Goal: Information Seeking & Learning: Find specific fact

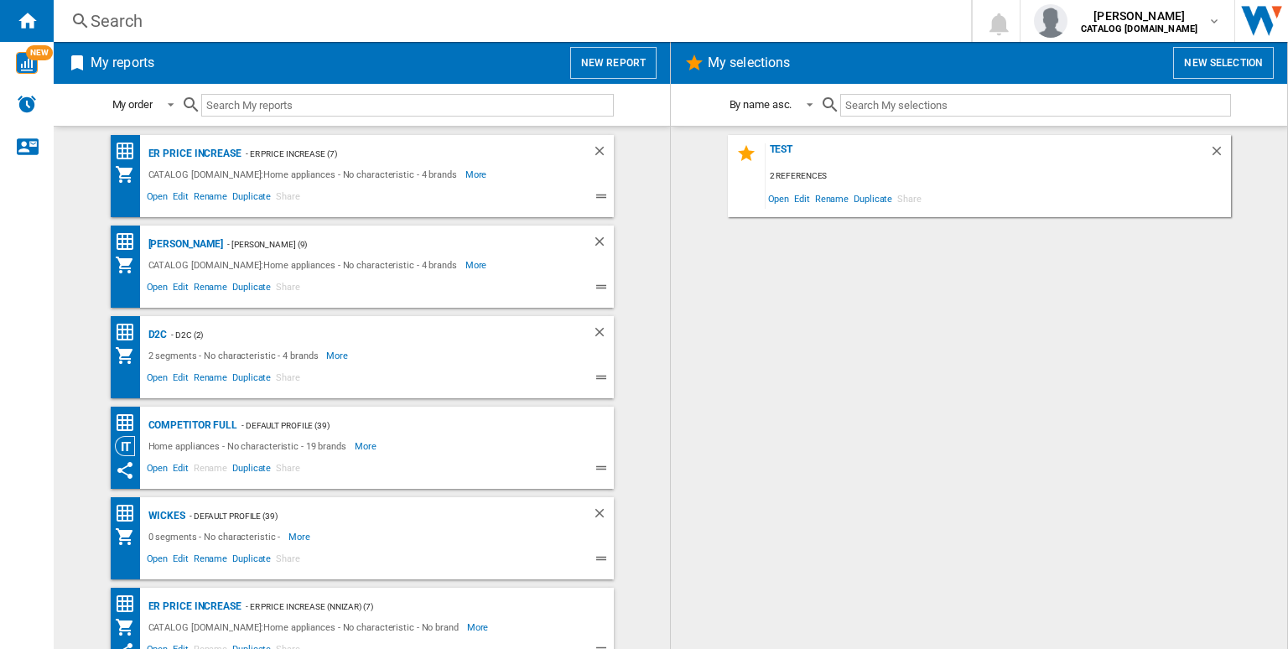
click at [332, 19] on div "Search" at bounding box center [509, 20] width 837 height 23
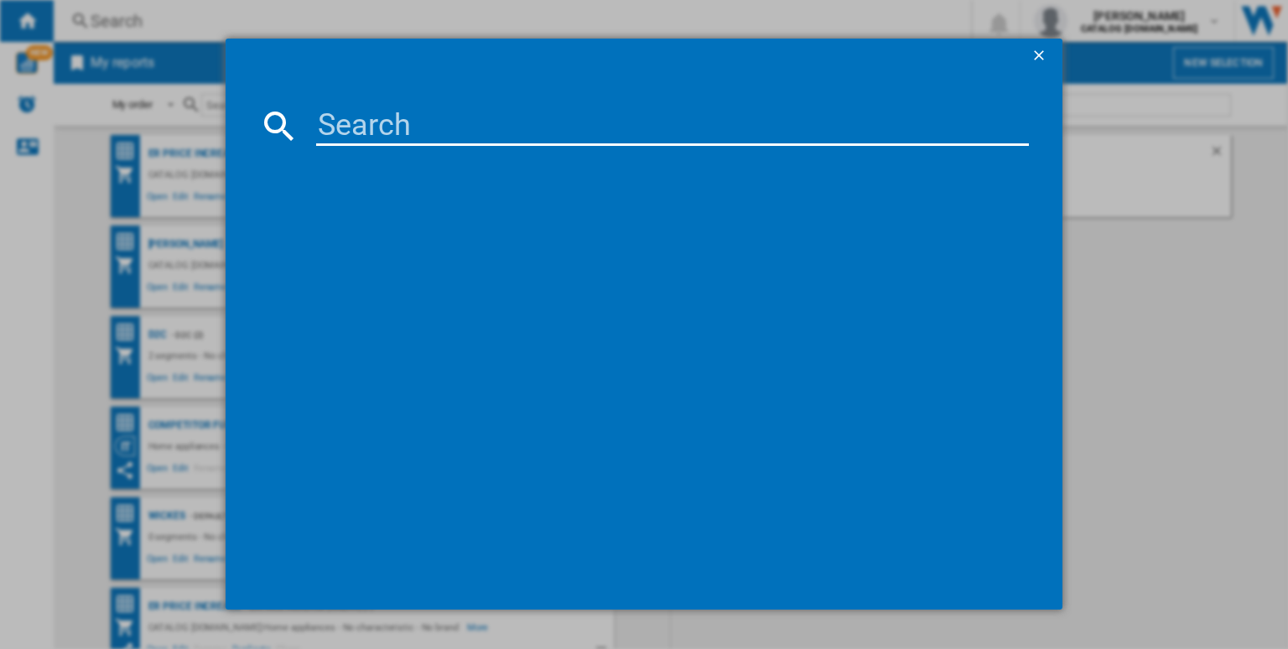
click at [412, 120] on input at bounding box center [672, 126] width 713 height 40
paste input "TR848A4B"
type input "TR848A4B"
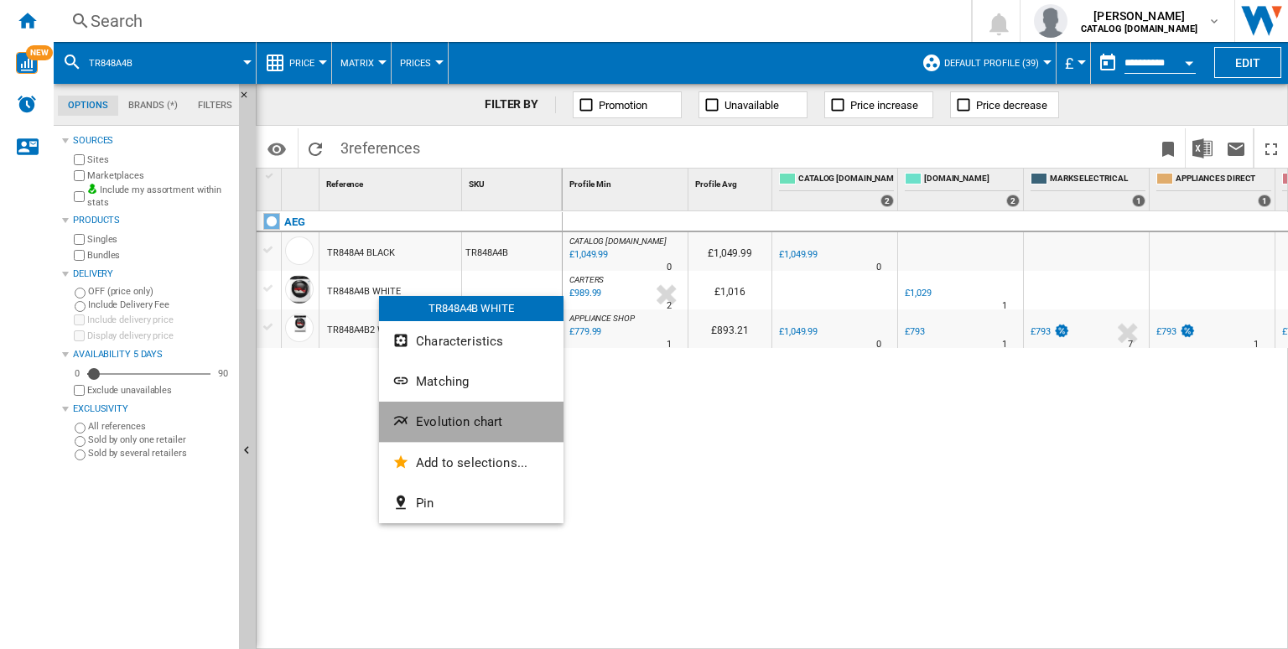
click at [433, 419] on span "Evolution chart" at bounding box center [459, 421] width 86 height 15
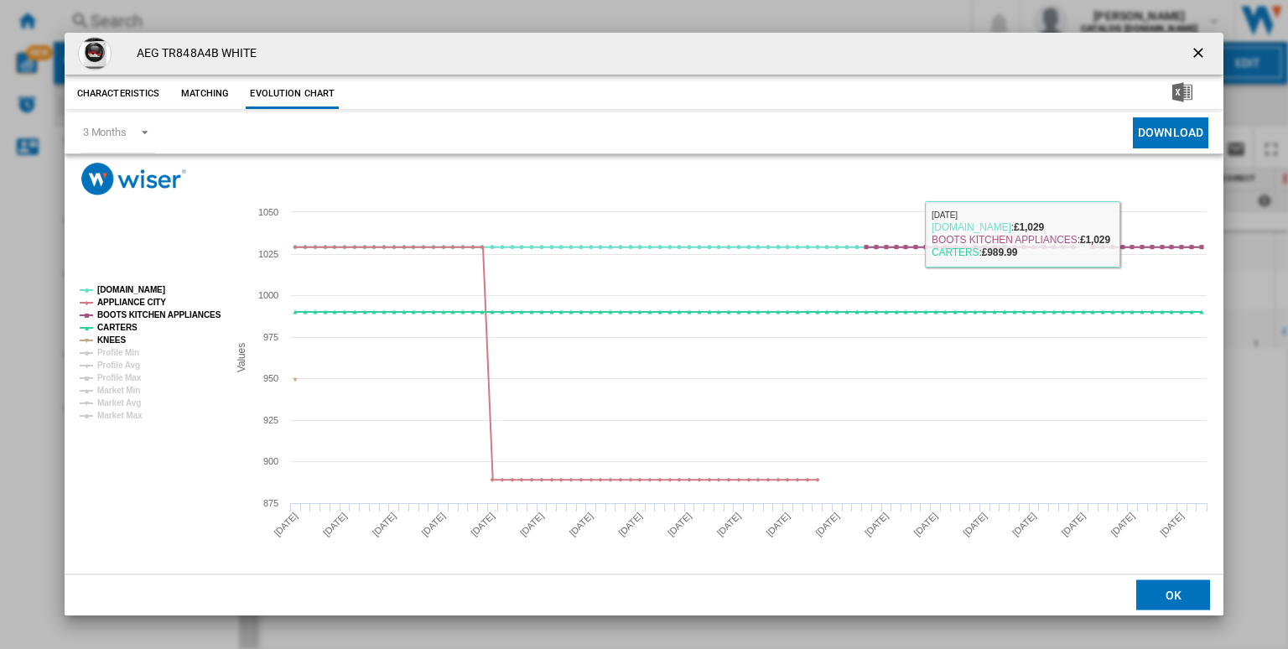
click at [1200, 61] on ng-md-icon "getI18NText('BUTTONS.CLOSE_DIALOG')" at bounding box center [1200, 54] width 20 height 20
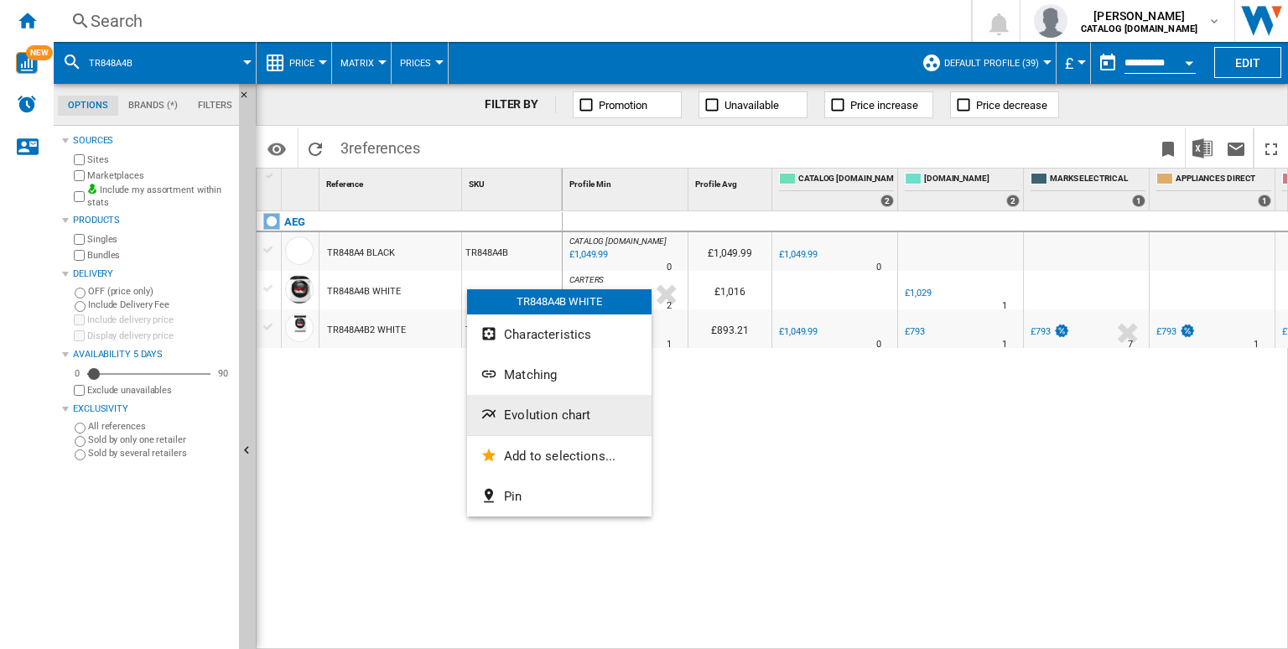
click at [536, 407] on span "Evolution chart" at bounding box center [547, 414] width 86 height 15
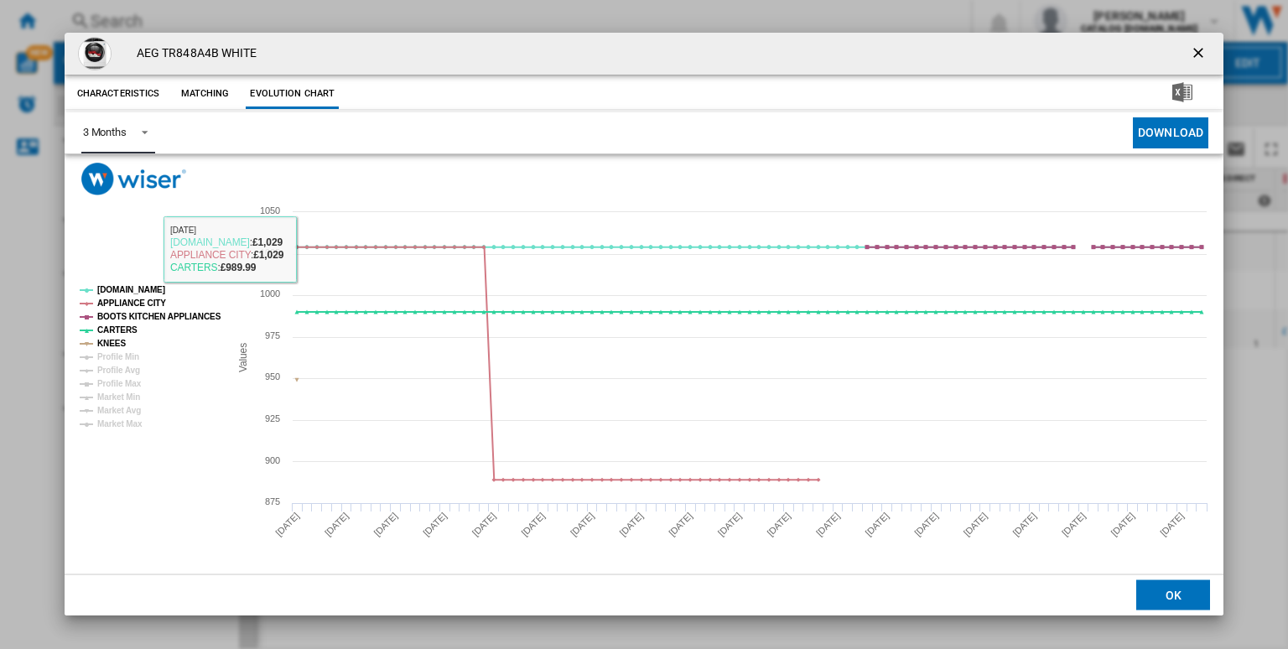
click at [112, 139] on span "3 Months" at bounding box center [105, 132] width 44 height 15
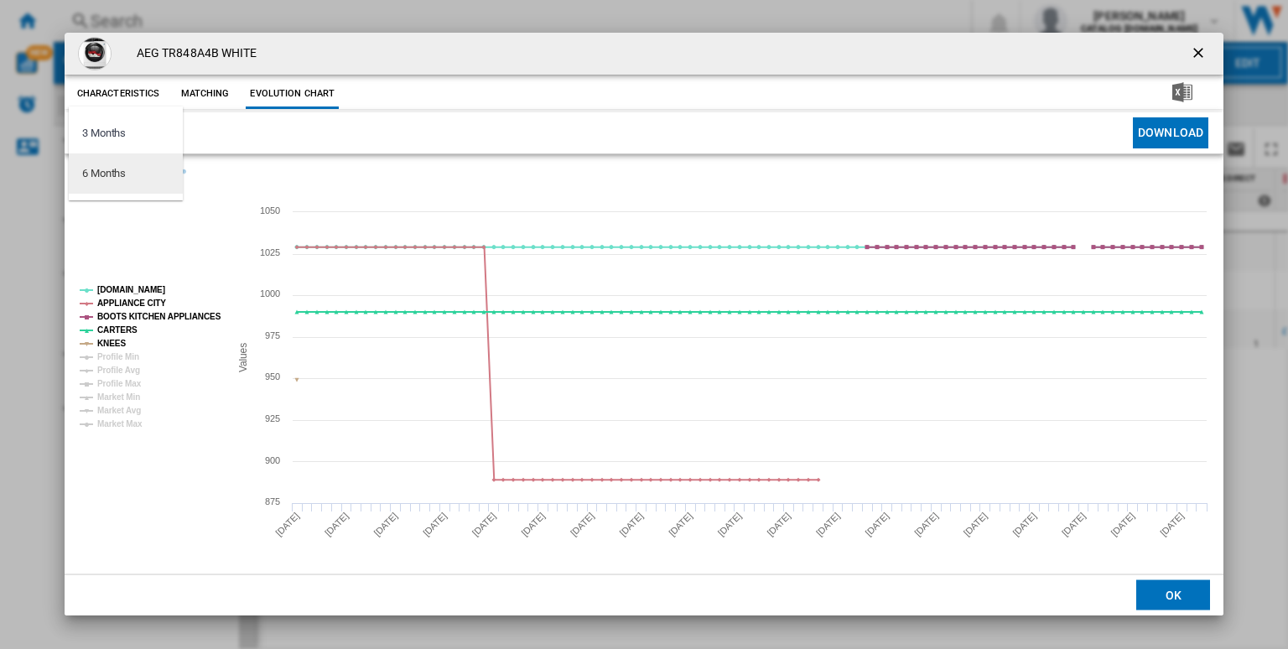
click at [127, 184] on md-option "6 Months" at bounding box center [126, 173] width 114 height 40
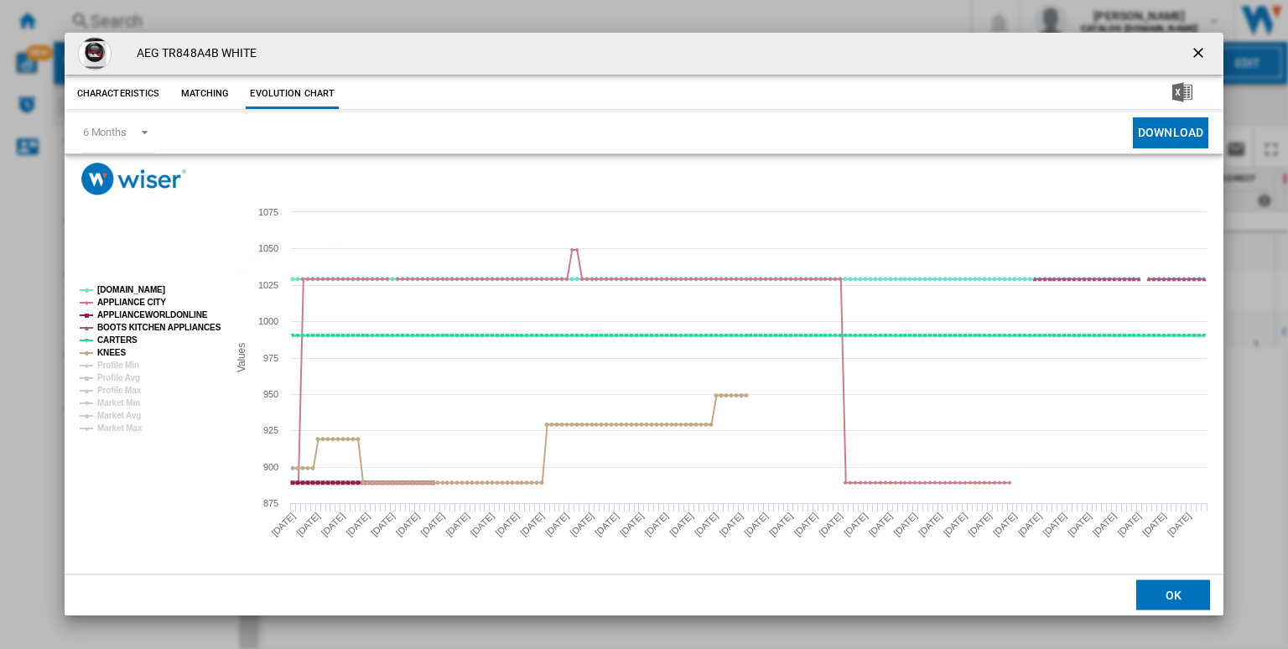
click at [1196, 44] on ng-md-icon "getI18NText('BUTTONS.CLOSE_DIALOG')" at bounding box center [1200, 54] width 20 height 20
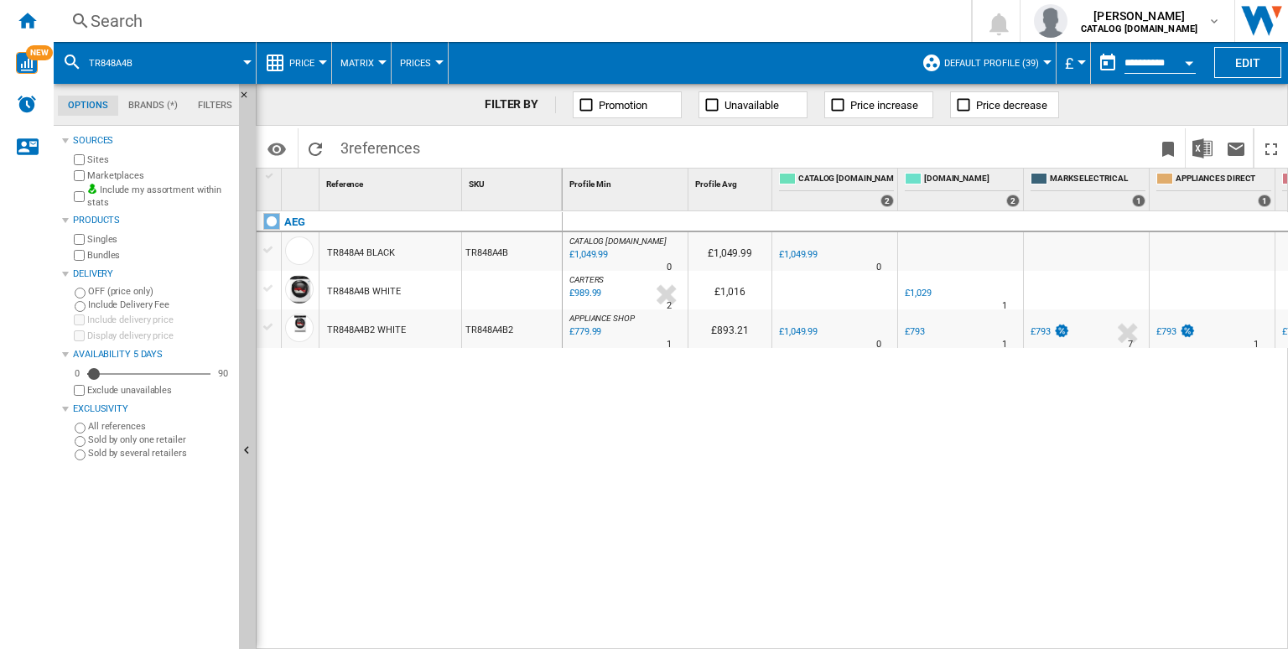
click at [1188, 55] on button "Open calendar" at bounding box center [1189, 60] width 30 height 30
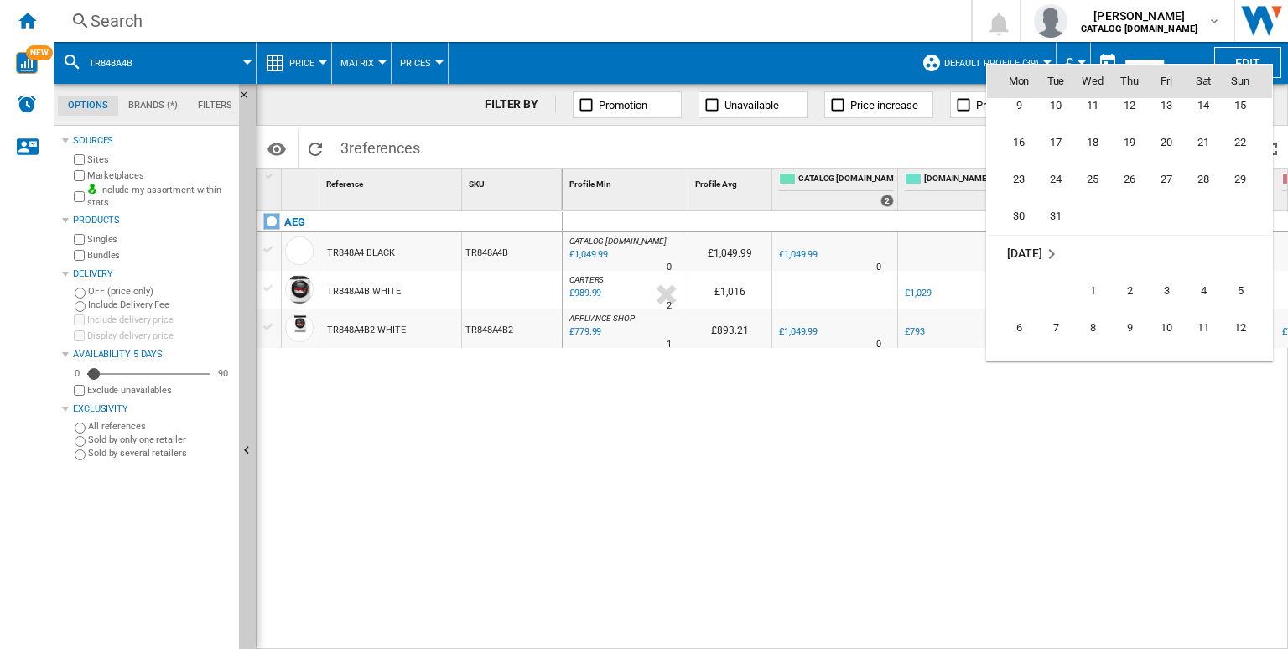
scroll to position [5830, 0]
click at [1091, 210] on span "25" at bounding box center [1093, 212] width 34 height 34
type input "**********"
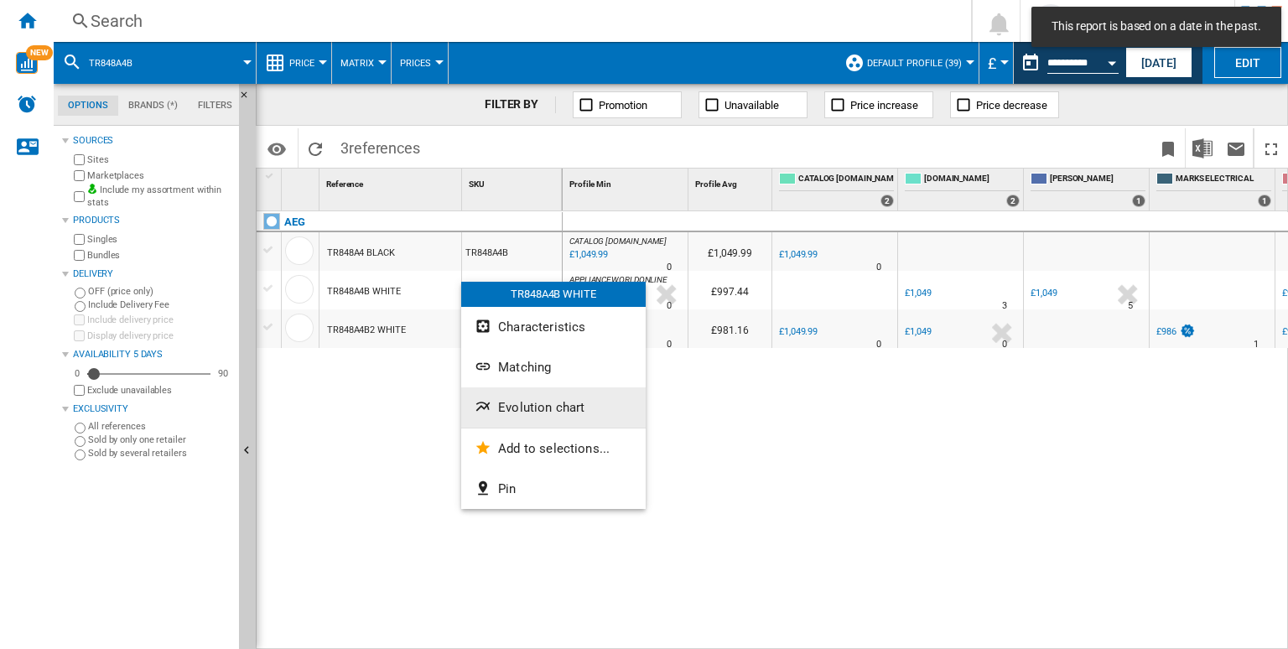
click at [528, 406] on span "Evolution chart" at bounding box center [541, 407] width 86 height 15
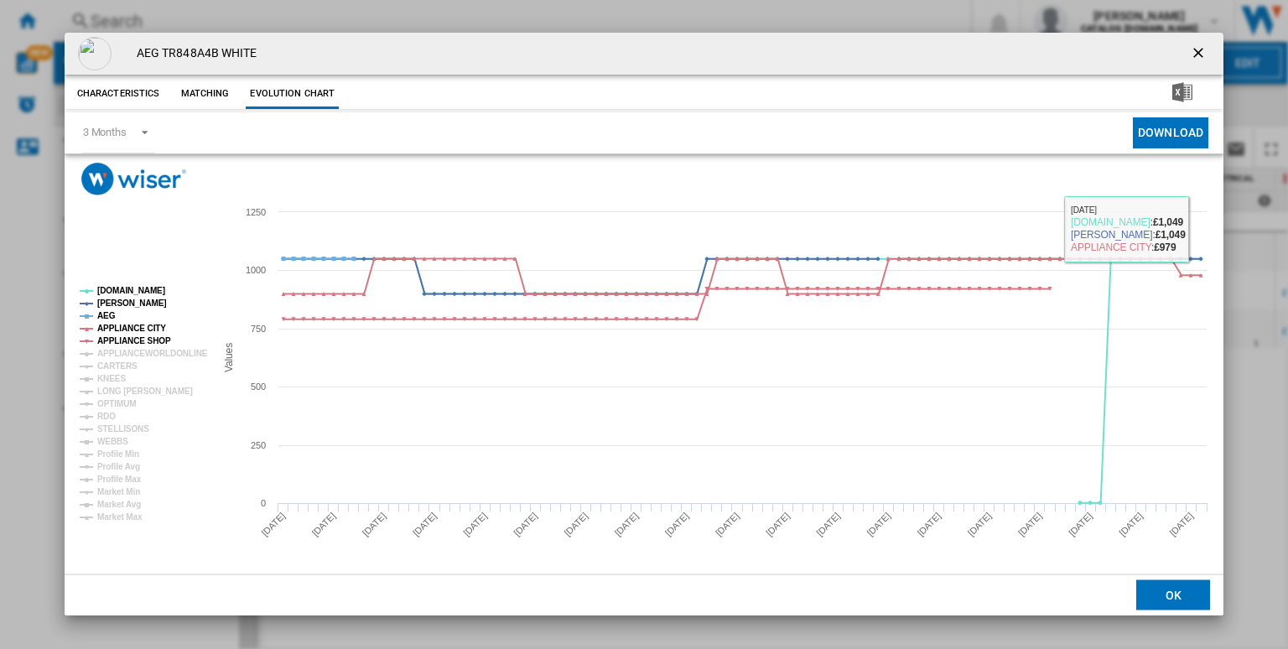
click at [1191, 66] on button "Product popup" at bounding box center [1200, 54] width 34 height 34
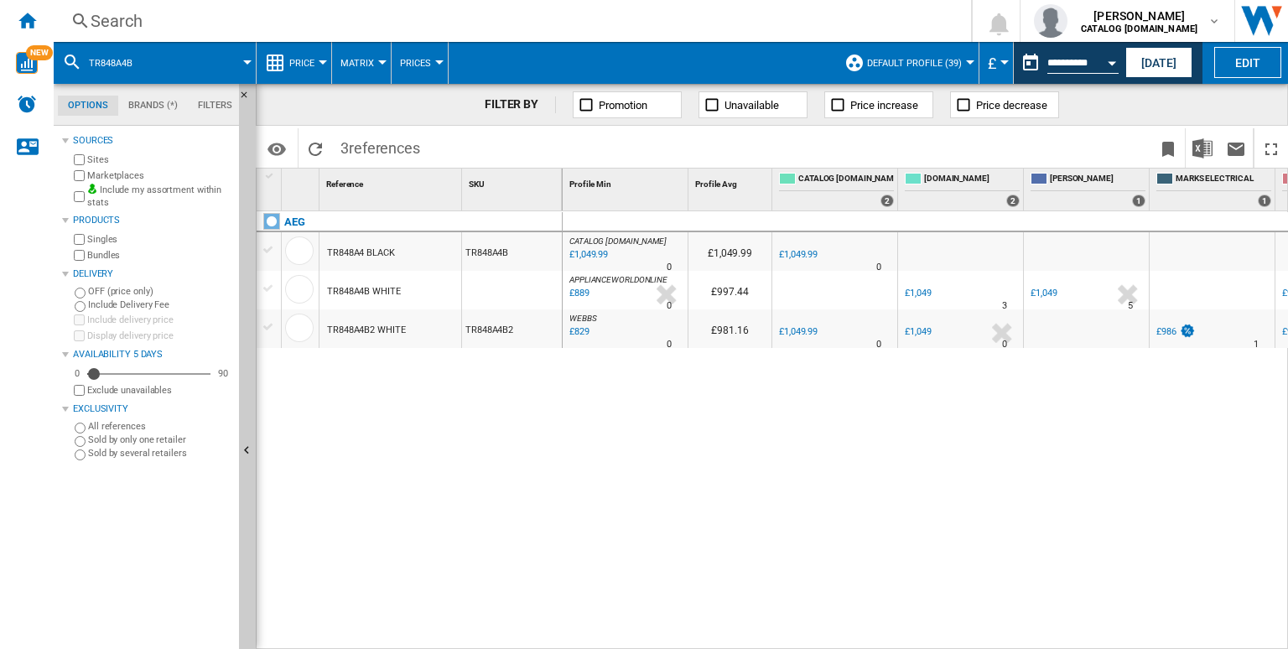
click at [319, 34] on div "Search Search 0 halicia patel CATALOG ELECTROLUX.UK CATALOG ELECTROLUX.UK My se…" at bounding box center [671, 21] width 1234 height 42
click at [305, 21] on div "Search" at bounding box center [509, 20] width 837 height 23
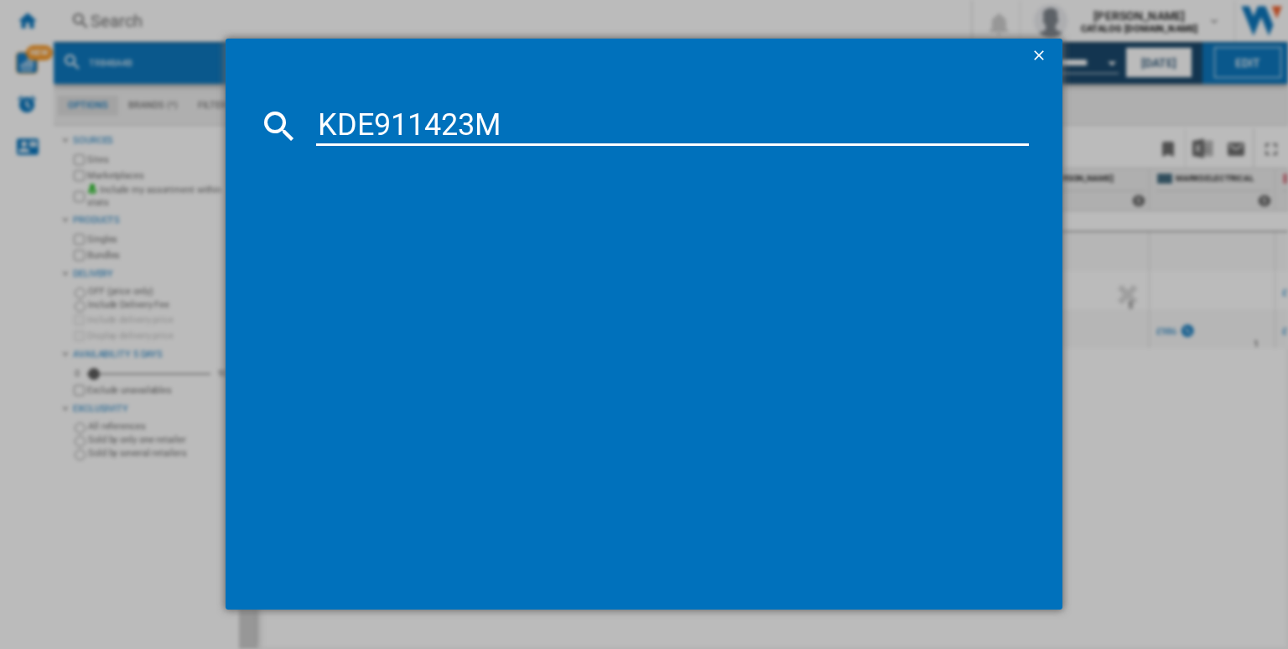
type input "KDE911423M"
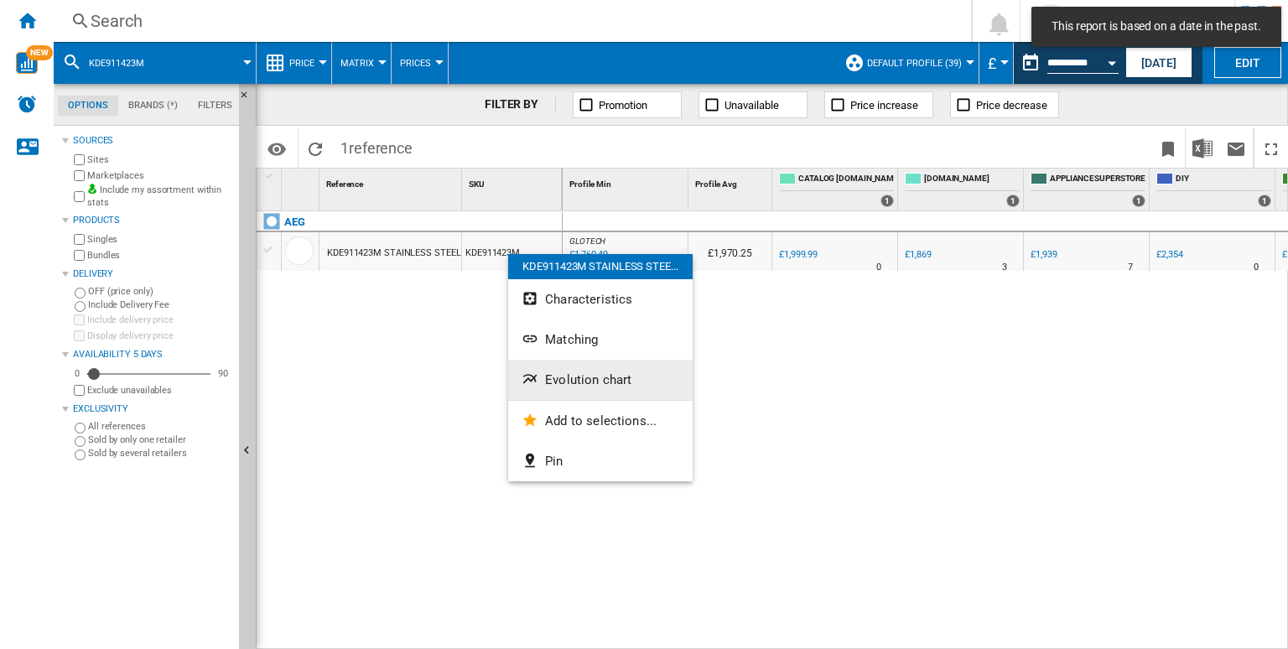
click at [586, 388] on button "Evolution chart" at bounding box center [600, 380] width 184 height 40
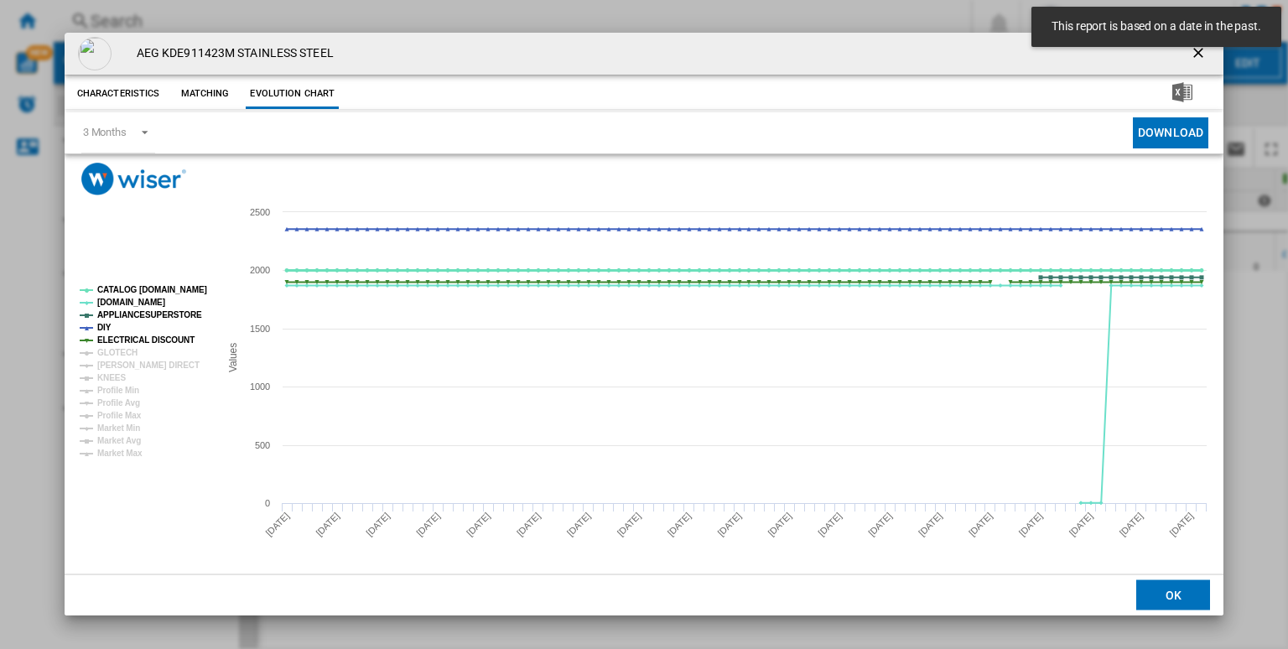
click at [157, 289] on tspan "CATALOG ELECTROLUX.UK" at bounding box center [152, 289] width 110 height 9
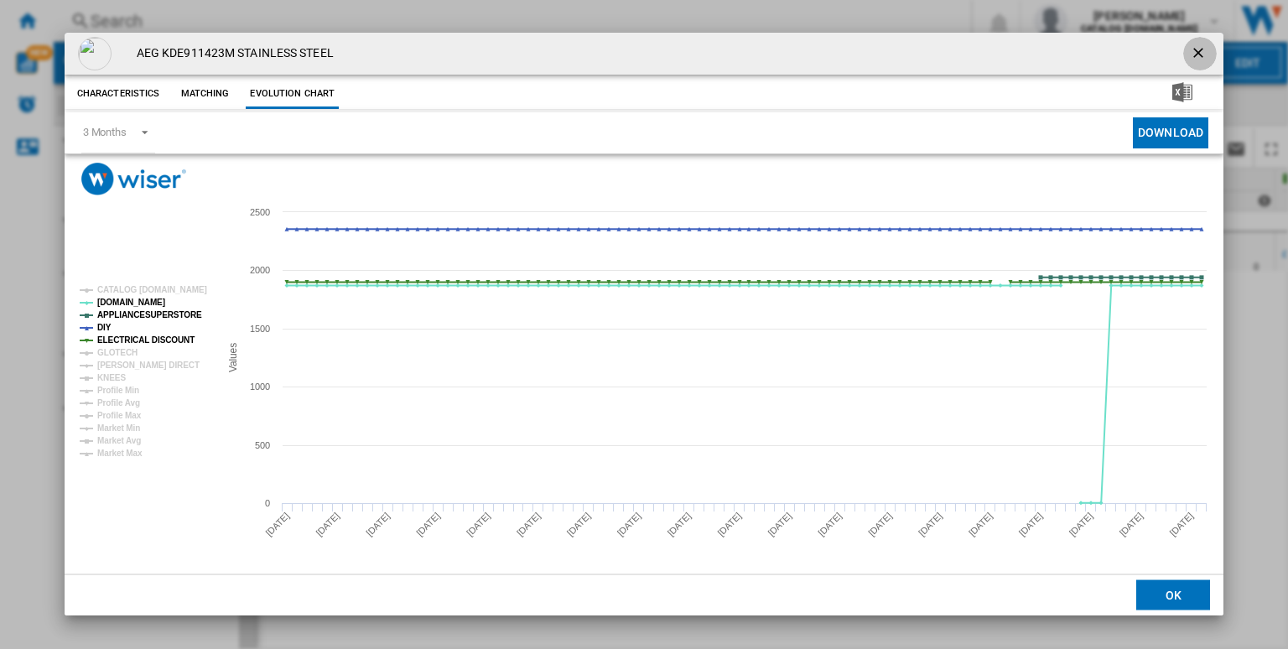
click at [1198, 52] on ng-md-icon "getI18NText('BUTTONS.CLOSE_DIALOG')" at bounding box center [1200, 54] width 20 height 20
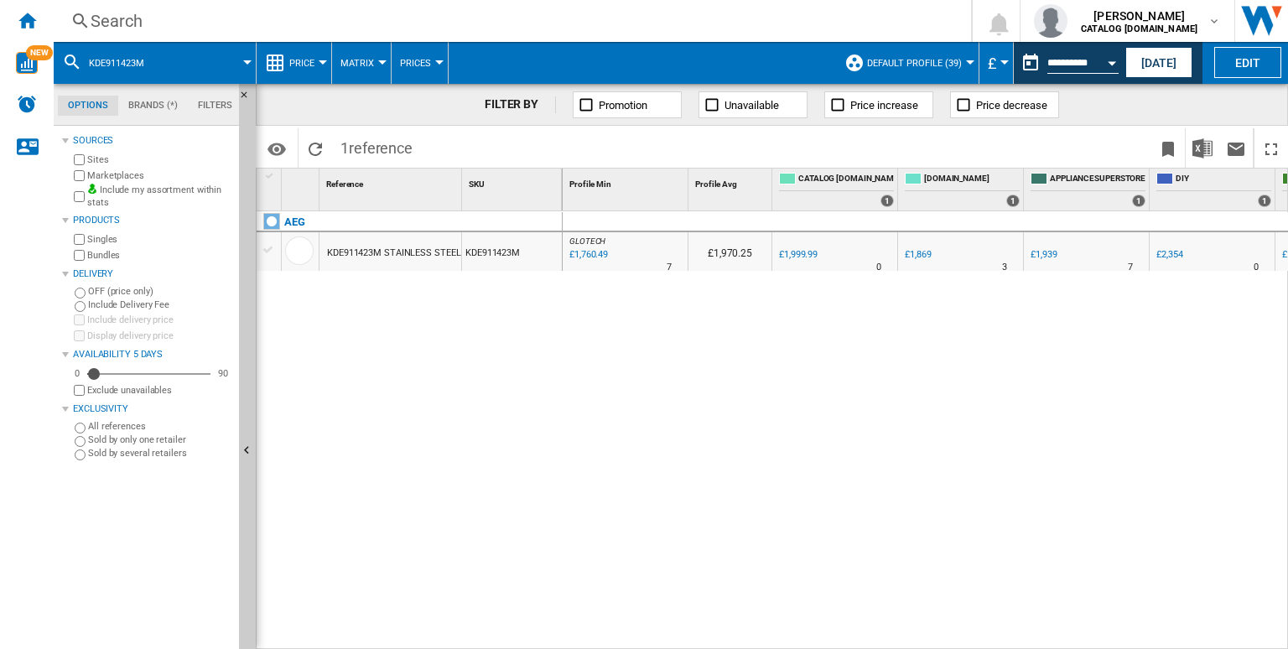
click at [916, 250] on div "£1,869" at bounding box center [918, 254] width 26 height 11
click at [889, 319] on div "GLOTECH : -12.0 % £1,760.49 % N/A 7 GLOTECH : £1,970.25 0.0 % £1,999.99 % N/A" at bounding box center [926, 430] width 726 height 439
click at [916, 253] on div "£1,869" at bounding box center [918, 254] width 26 height 11
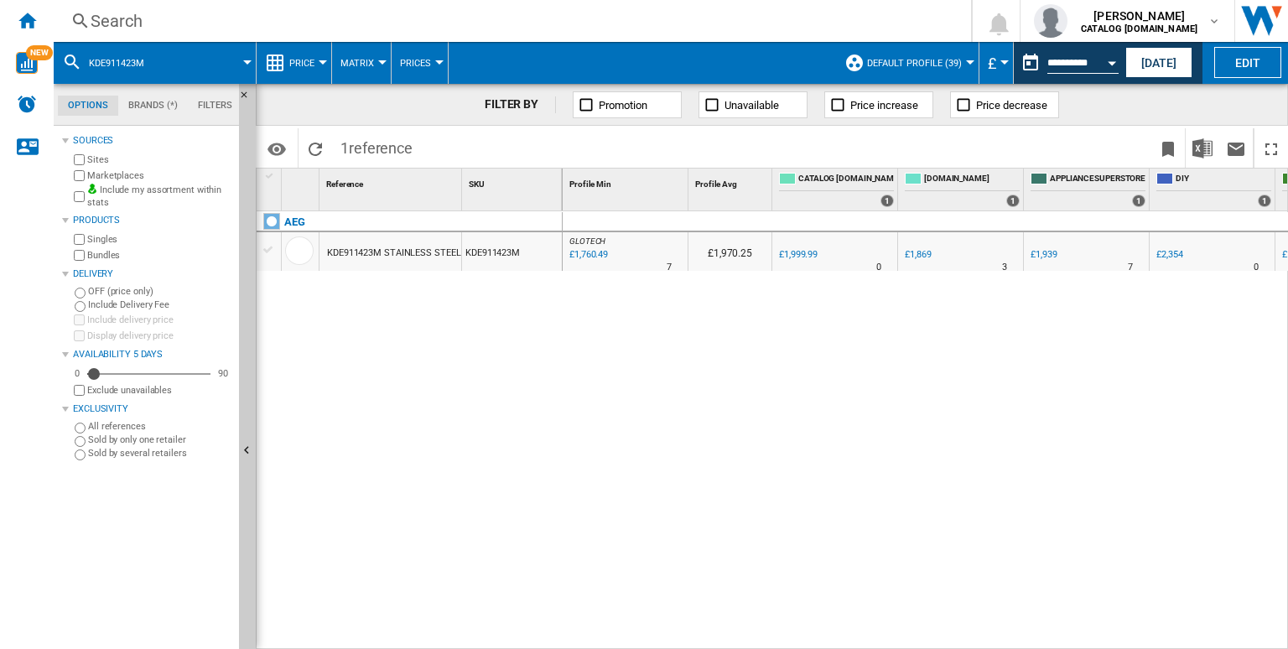
click at [906, 252] on div "£1,869" at bounding box center [918, 254] width 26 height 11
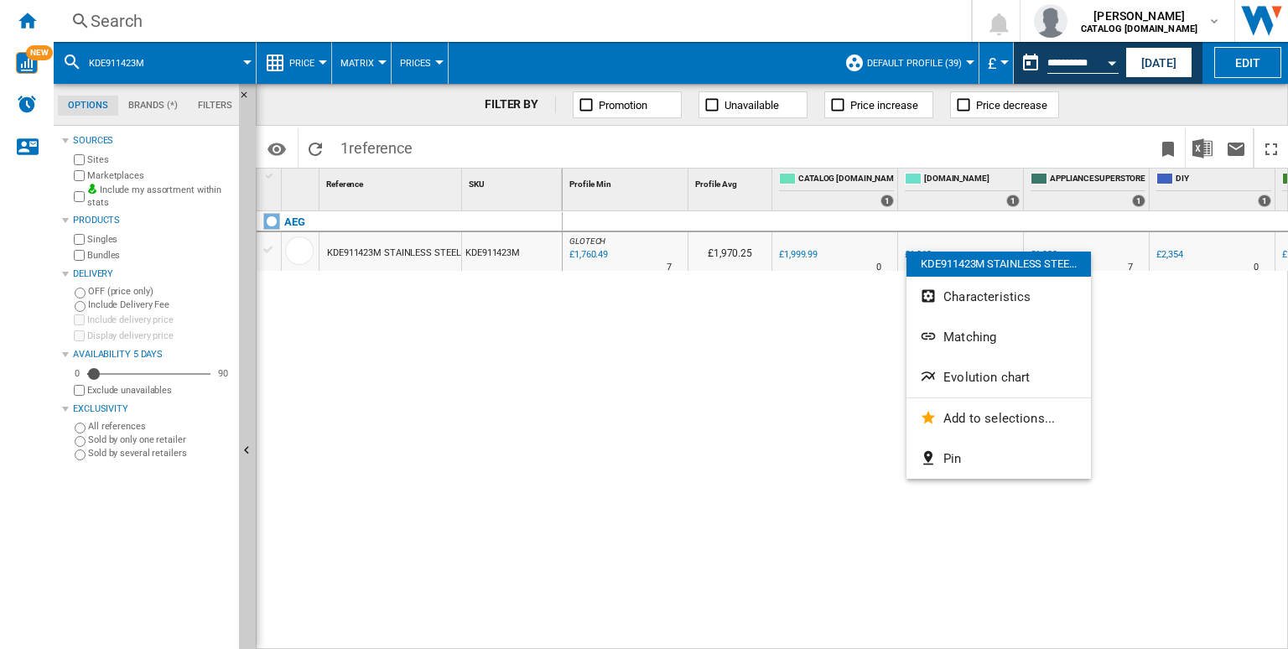
click at [799, 326] on div at bounding box center [644, 324] width 1288 height 649
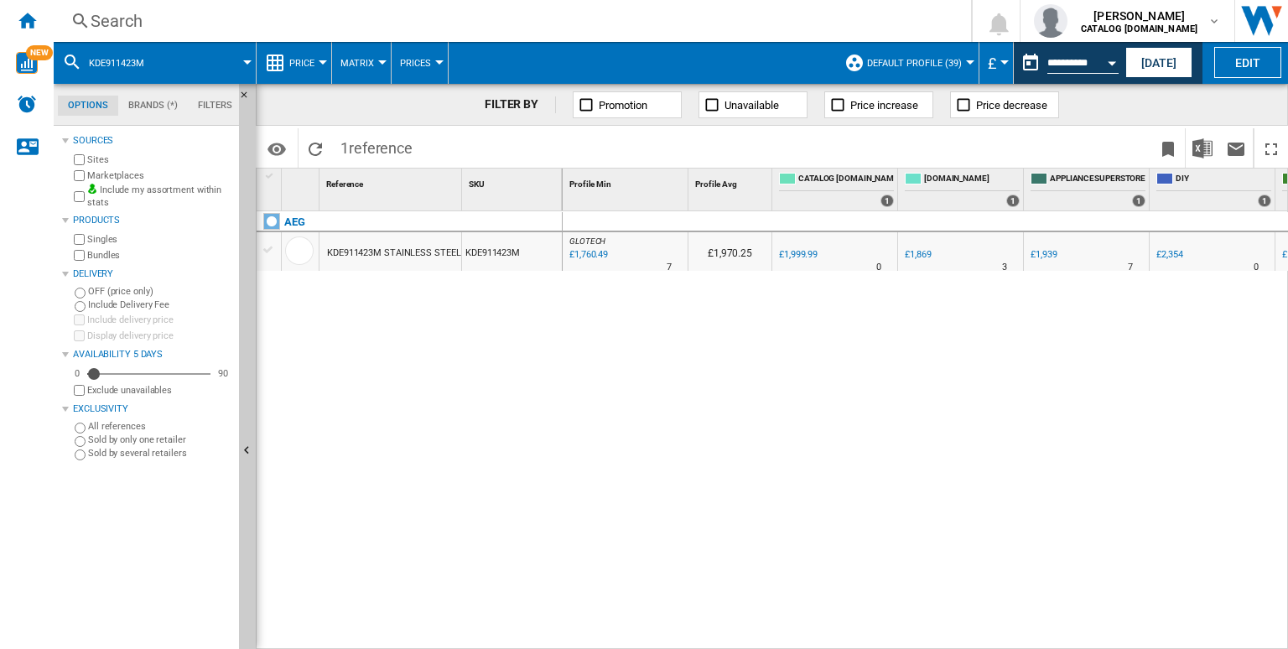
click at [926, 256] on div "£1,869" at bounding box center [918, 254] width 26 height 11
click at [1150, 54] on button "Today" at bounding box center [1158, 62] width 67 height 31
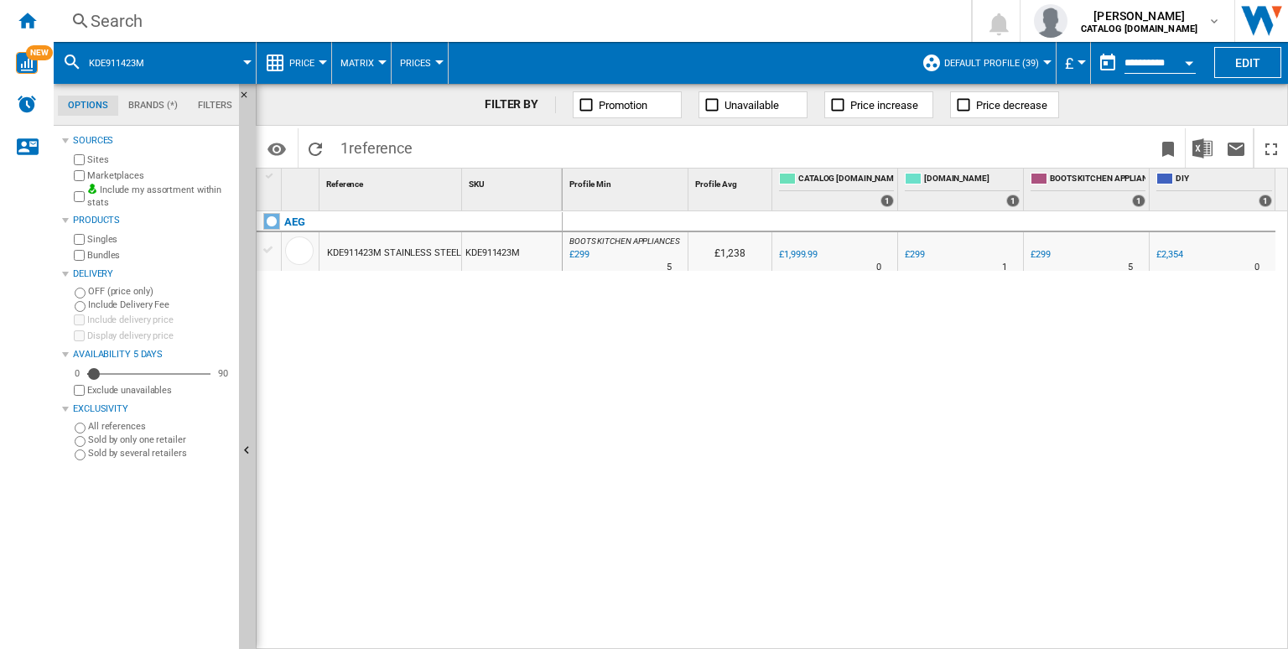
click at [919, 260] on div "£299" at bounding box center [913, 254] width 23 height 17
